Goal: Task Accomplishment & Management: Manage account settings

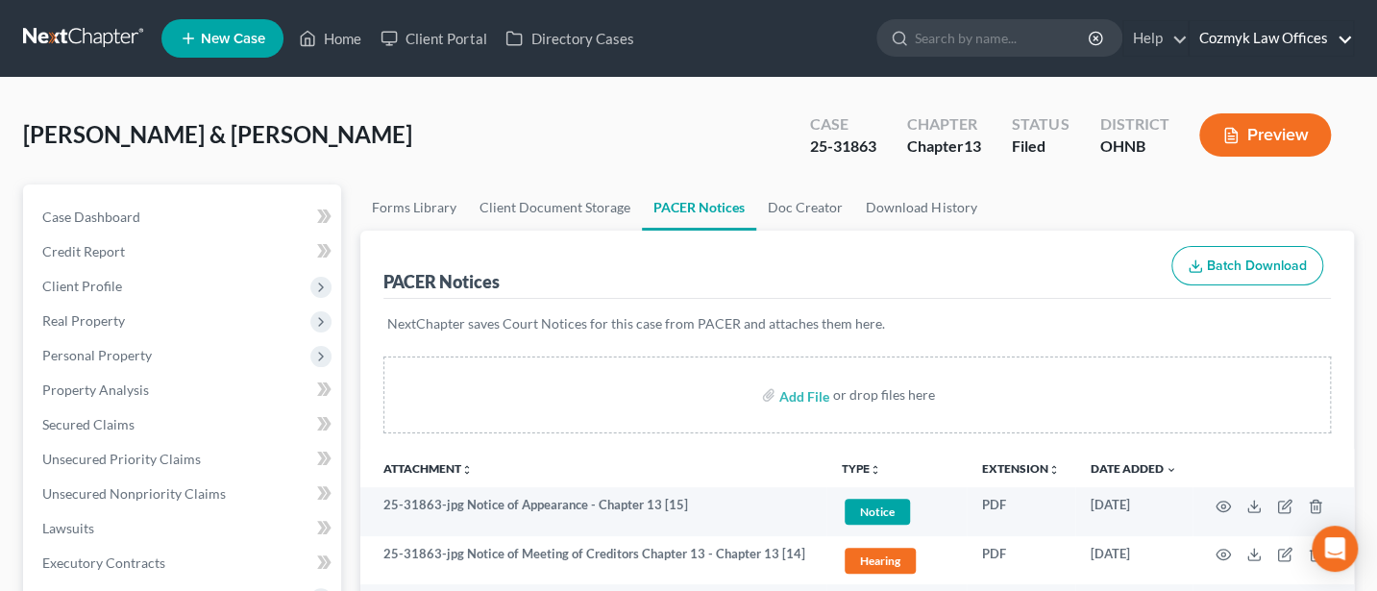
click at [1273, 33] on link "Cozmyk Law Offices" at bounding box center [1270, 38] width 163 height 35
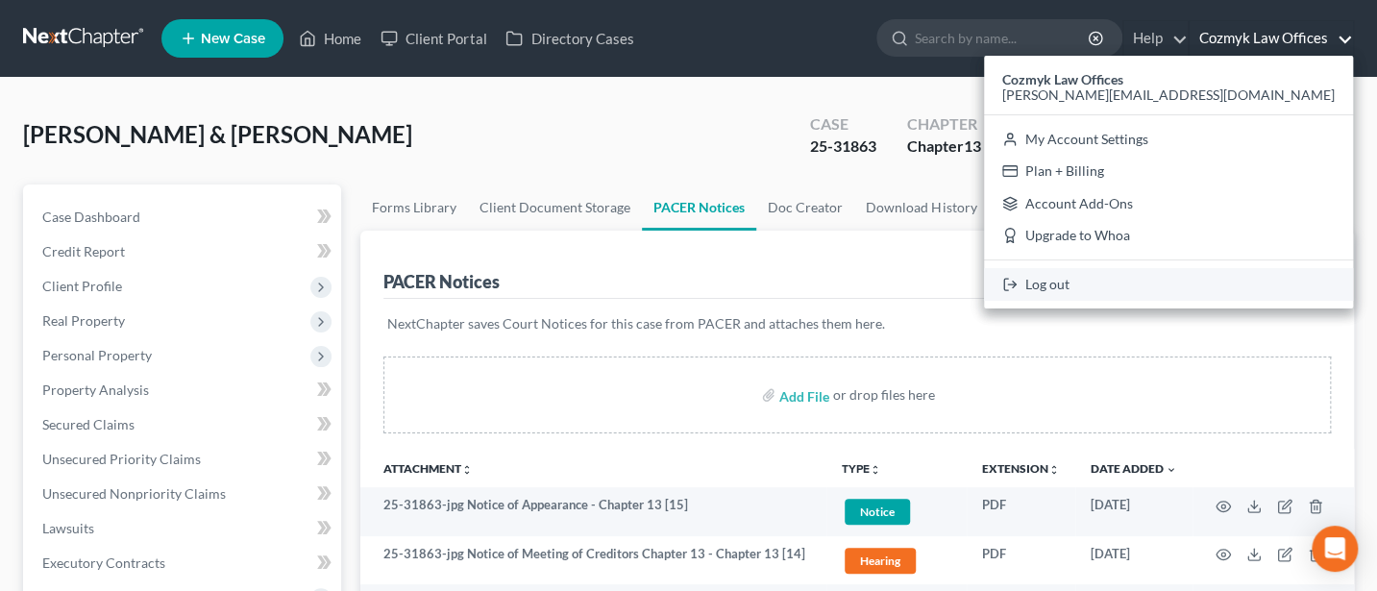
click at [1236, 282] on link "Log out" at bounding box center [1168, 284] width 369 height 33
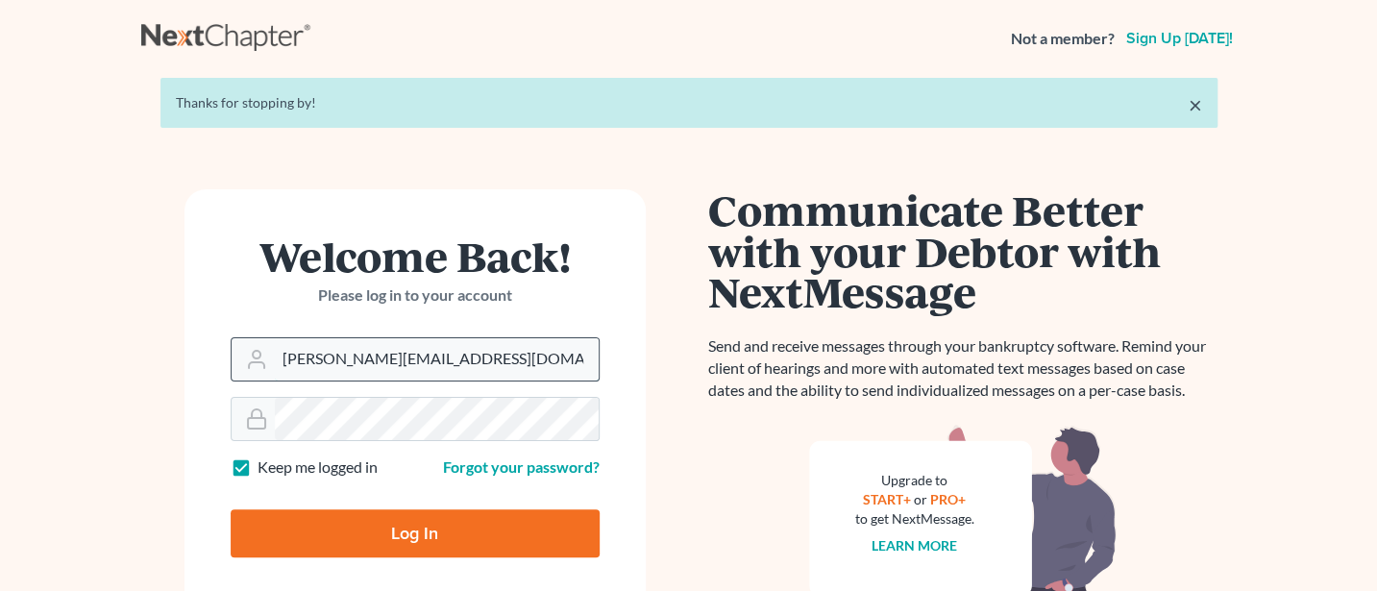
click at [442, 357] on input "Jann@cozmyklaw.com" at bounding box center [437, 359] width 324 height 42
type input "Jann@jwashingtonlaw.com"
click at [451, 531] on input "Log In" at bounding box center [415, 533] width 369 height 48
type input "Thinking..."
